Goal: Information Seeking & Learning: Find specific fact

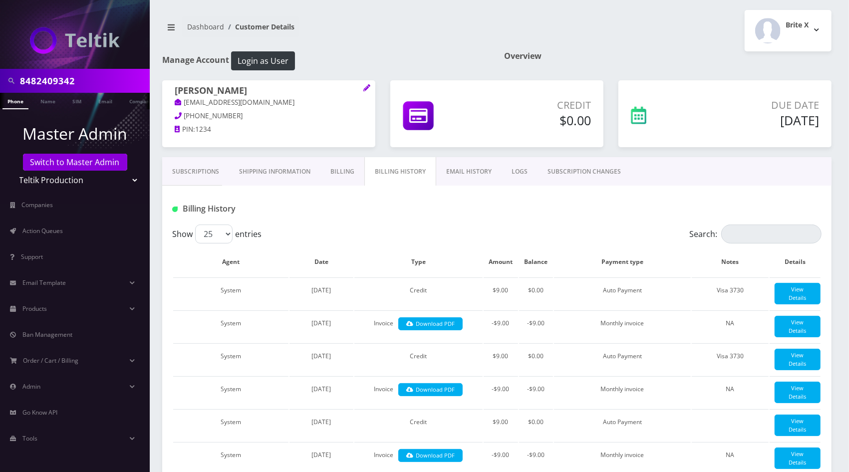
type input "8482409342"
click at [12, 103] on link "Phone" at bounding box center [15, 101] width 26 height 16
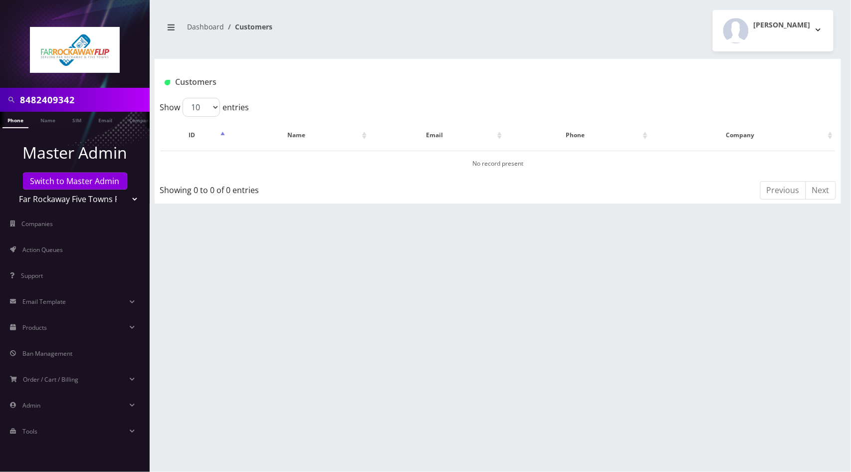
click at [122, 198] on select "Teltik Production My Link Mobile VennMobile Unlimited Advanced LTE Rexing Inc D…" at bounding box center [74, 199] width 127 height 19
select select "1"
click at [11, 190] on select "Teltik Production My Link Mobile VennMobile Unlimited Advanced LTE Rexing Inc D…" at bounding box center [74, 199] width 127 height 19
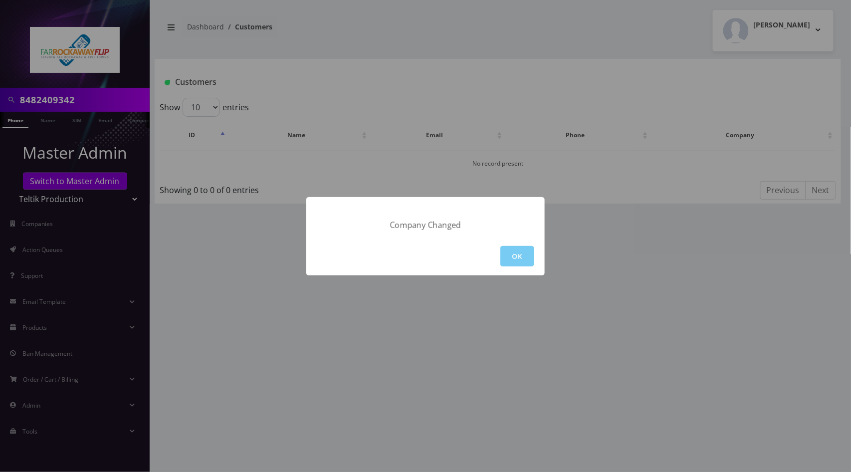
click at [518, 263] on button "OK" at bounding box center [517, 256] width 34 height 20
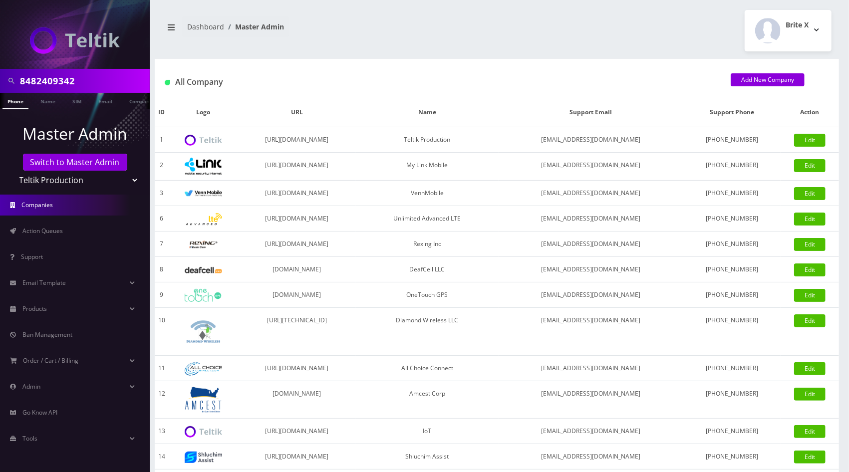
click at [21, 107] on link "Phone" at bounding box center [15, 101] width 26 height 16
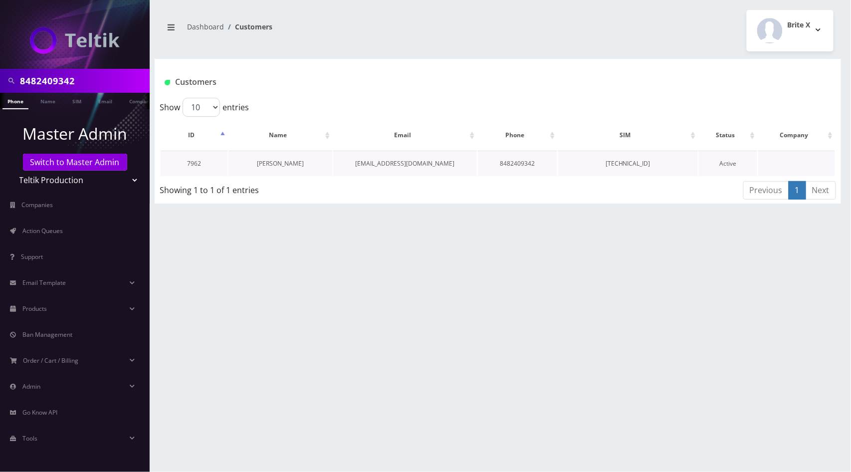
click at [279, 161] on link "Aviva Goldfischer" at bounding box center [280, 163] width 47 height 8
